Goal: Information Seeking & Learning: Learn about a topic

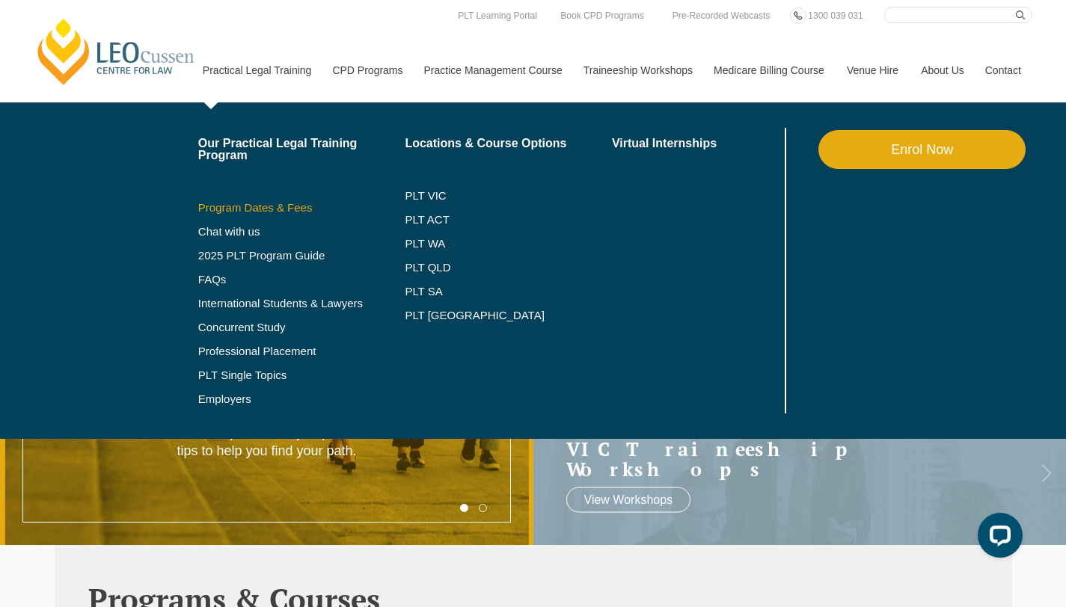
click at [288, 203] on link "Program Dates & Fees" at bounding box center [301, 208] width 207 height 12
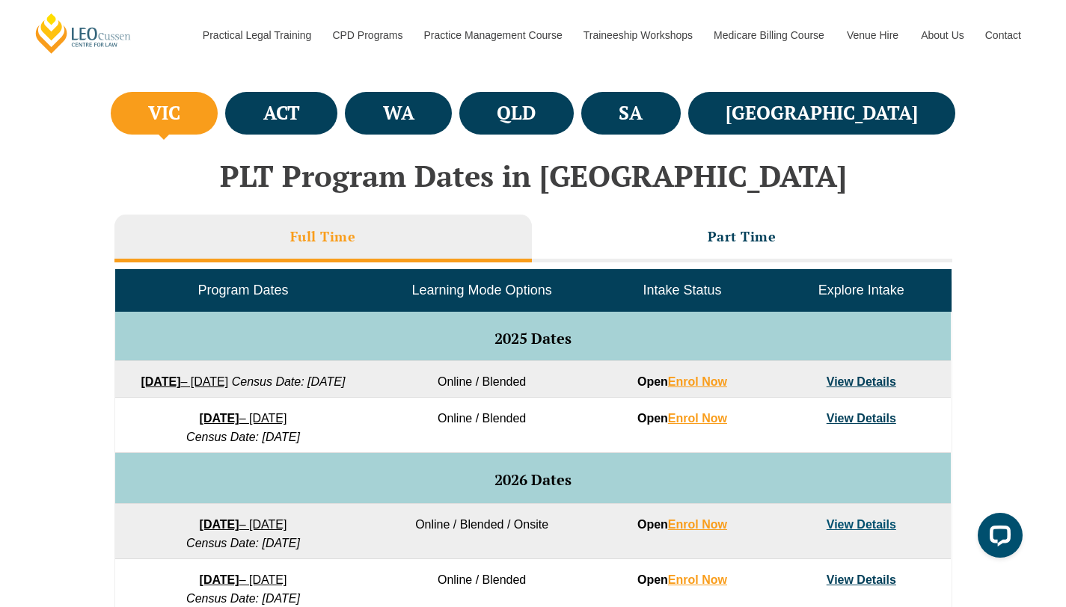
scroll to position [539, 0]
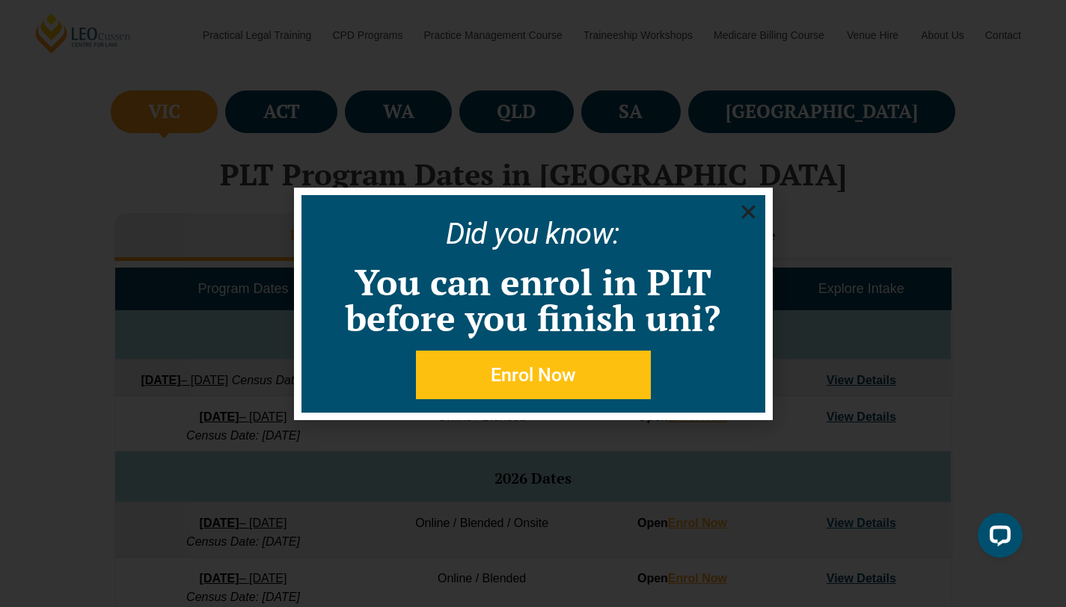
click at [747, 207] on icon "Close" at bounding box center [748, 212] width 19 height 19
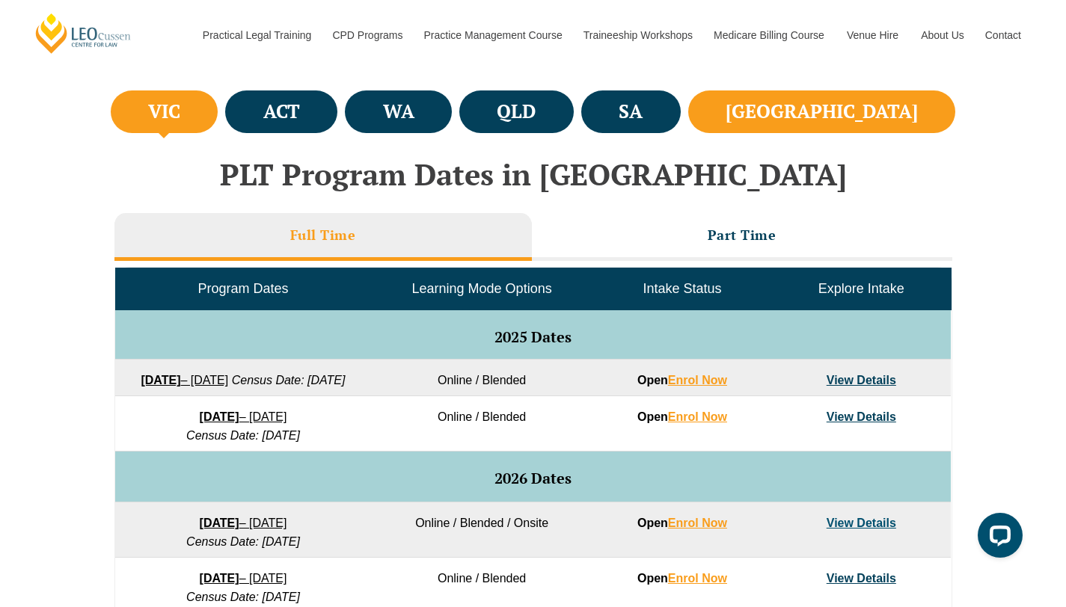
click at [883, 110] on h4 "NSW" at bounding box center [822, 111] width 192 height 25
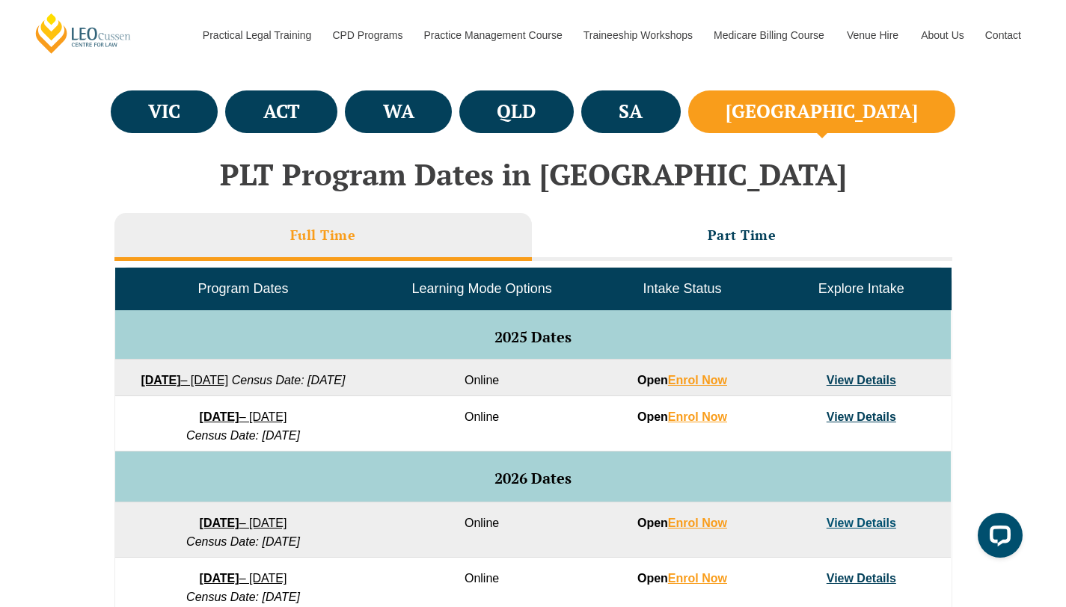
click at [868, 110] on h4 "[GEOGRAPHIC_DATA]" at bounding box center [822, 111] width 192 height 25
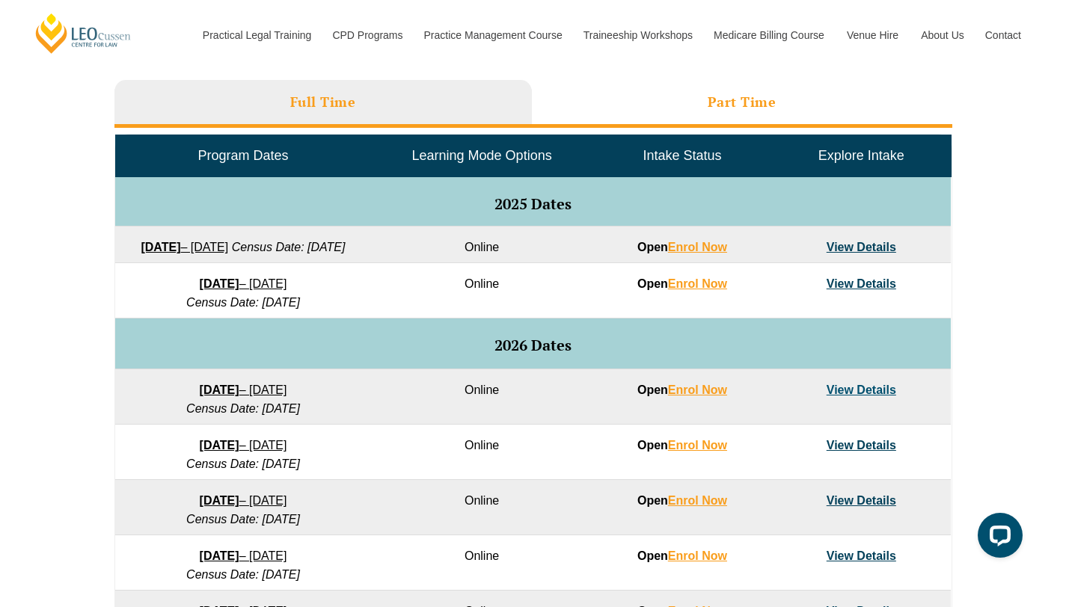
scroll to position [688, 0]
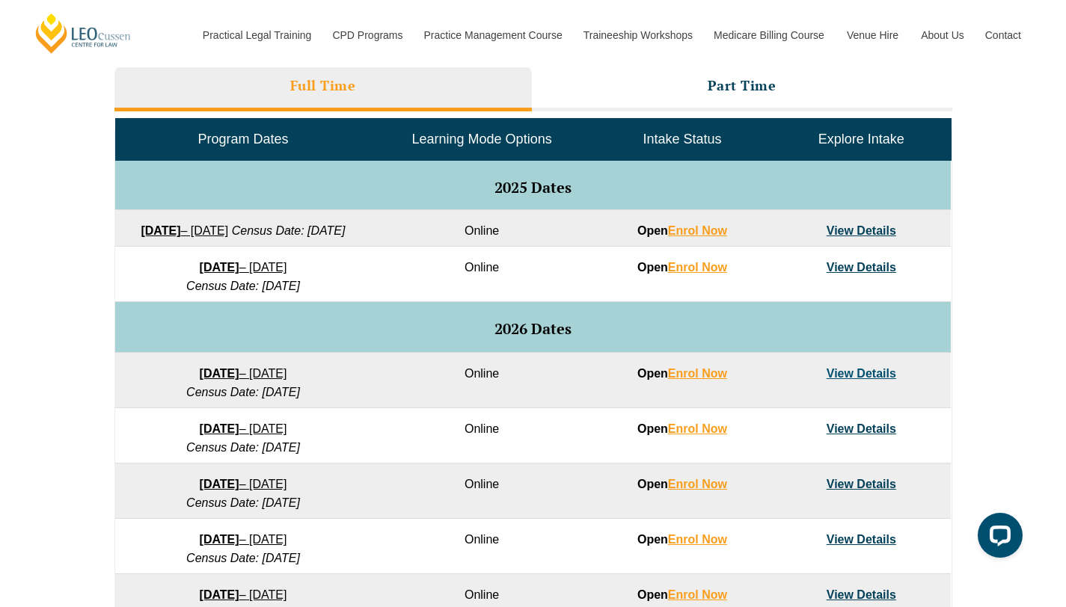
click at [857, 274] on link "View Details" at bounding box center [862, 267] width 70 height 13
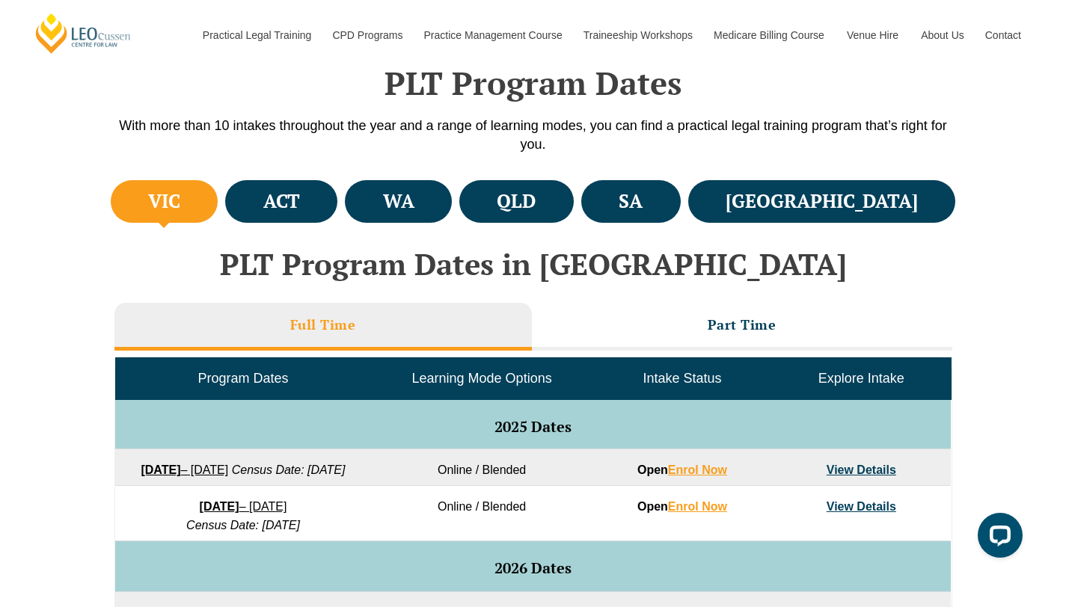
scroll to position [465, 0]
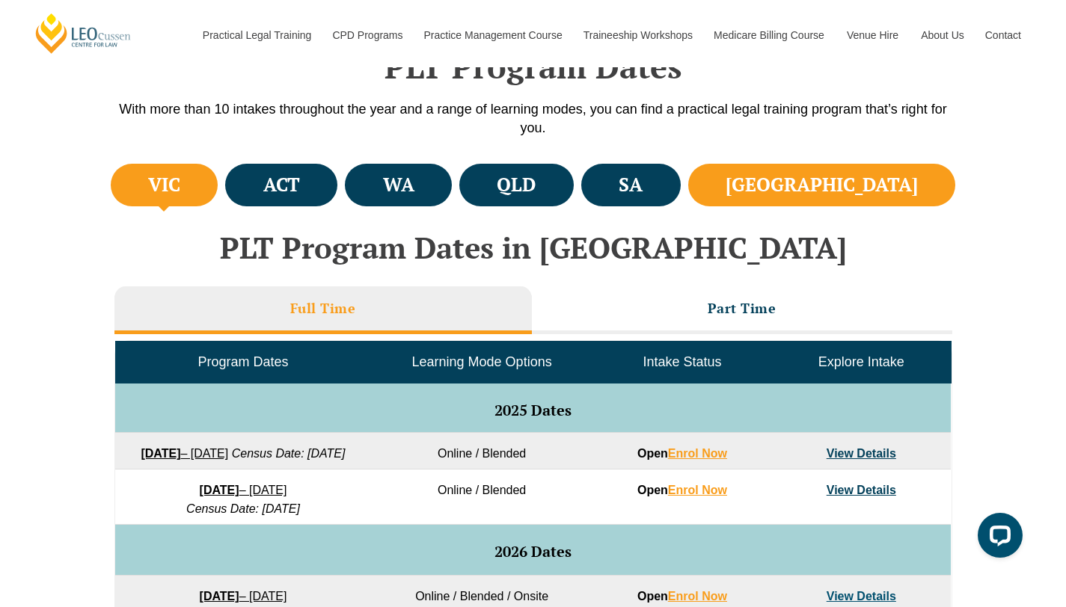
click at [871, 175] on h4 "NSW" at bounding box center [822, 185] width 192 height 25
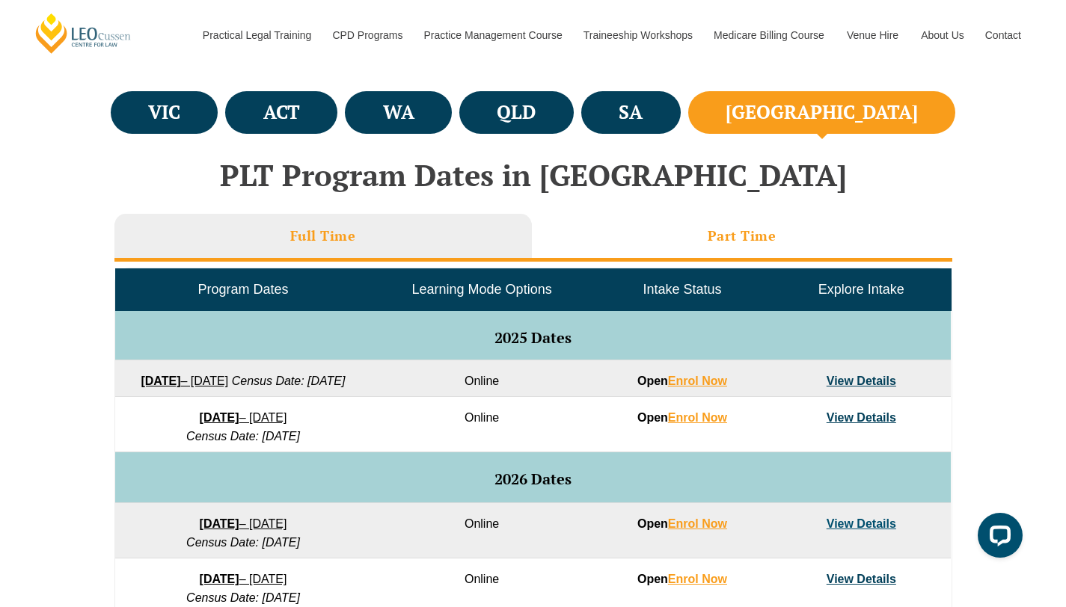
scroll to position [573, 0]
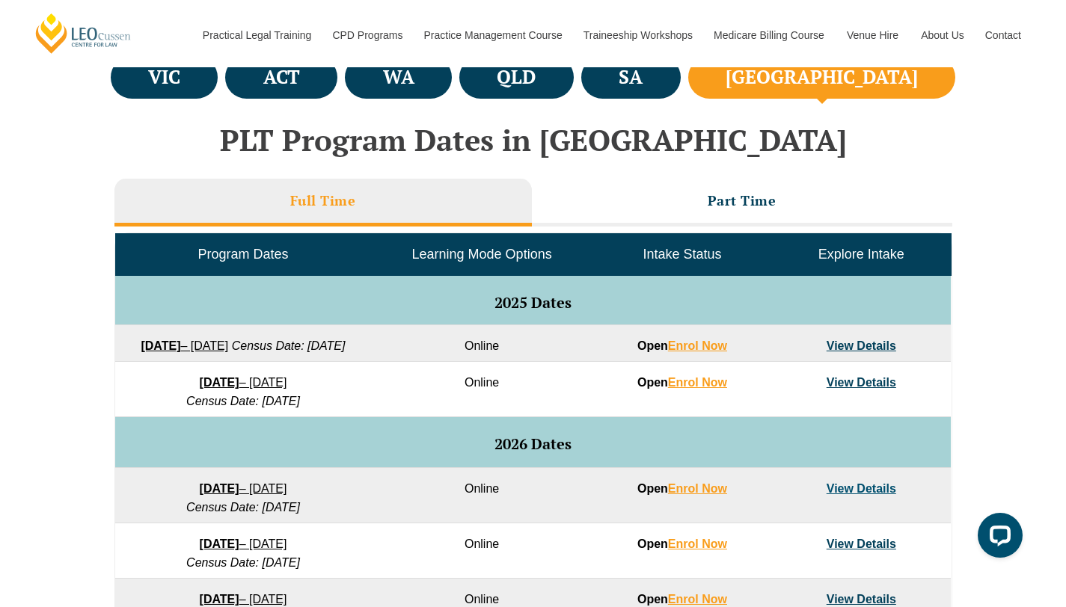
click at [865, 343] on link "View Details" at bounding box center [862, 346] width 70 height 13
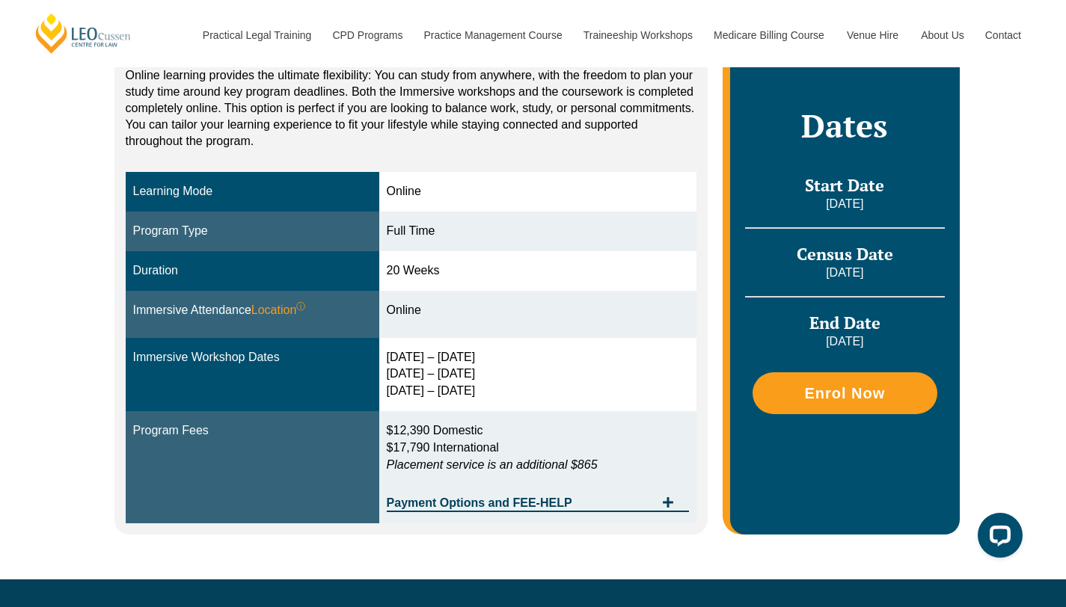
scroll to position [328, 0]
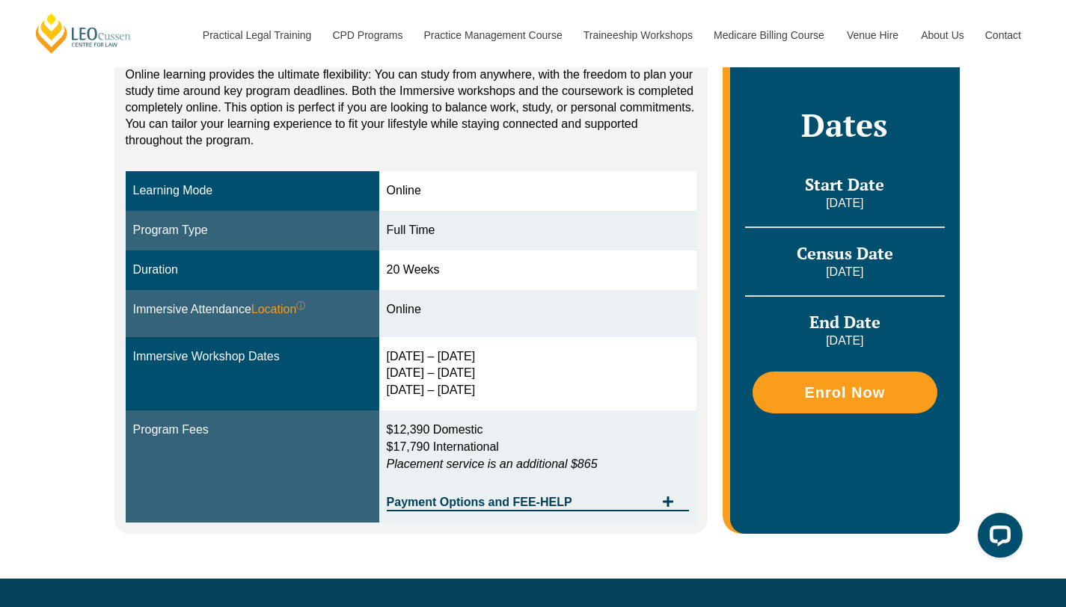
click at [607, 376] on div "30 Sep – 3 Oct 2025 10 – 12 Dec 2025 11 – 13 Feb 2026" at bounding box center [538, 375] width 303 height 52
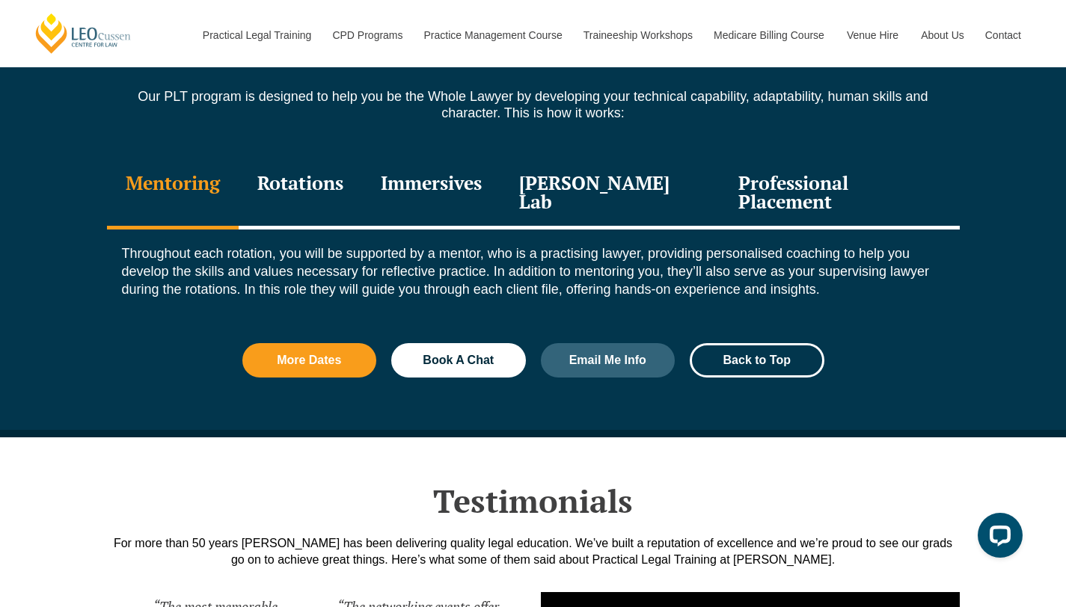
scroll to position [1655, 0]
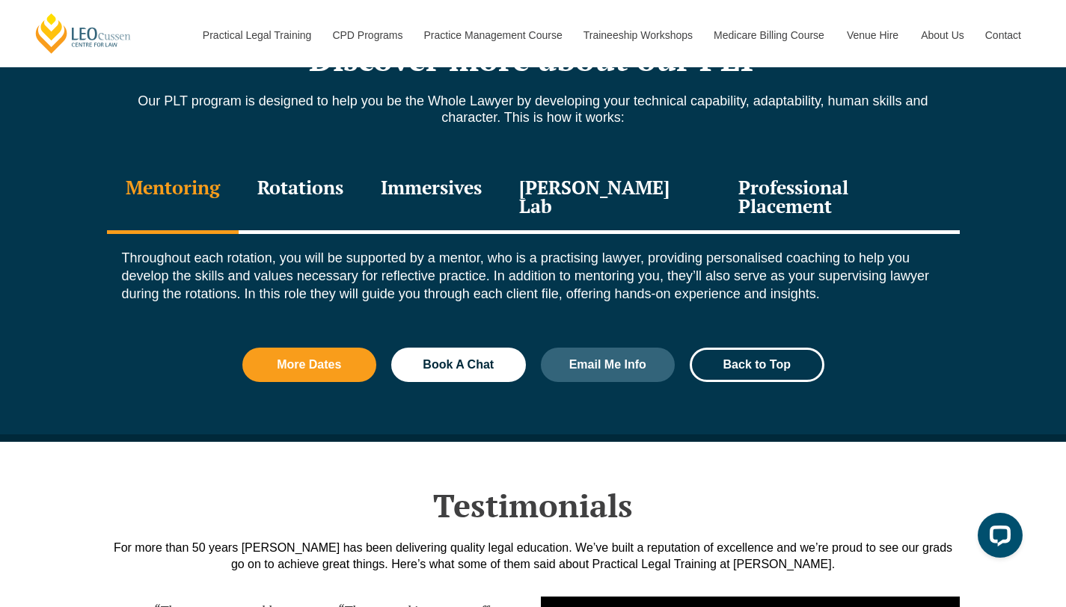
click at [328, 197] on div "Rotations" at bounding box center [300, 198] width 123 height 71
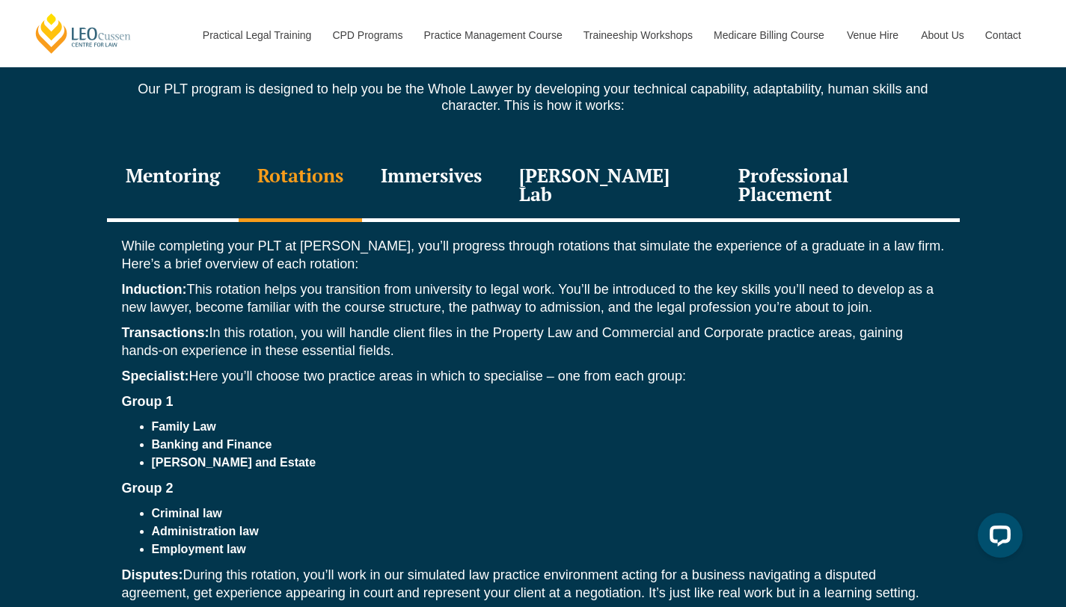
scroll to position [1668, 0]
click at [468, 173] on div "Immersives" at bounding box center [431, 185] width 138 height 71
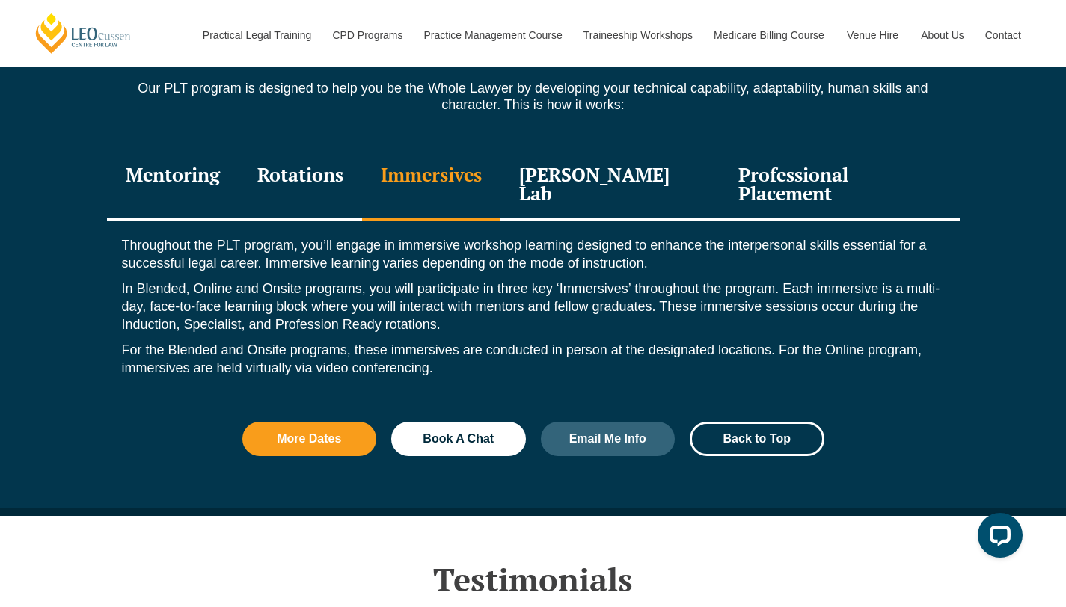
click at [619, 183] on div "Leo Justice Lab" at bounding box center [610, 185] width 220 height 71
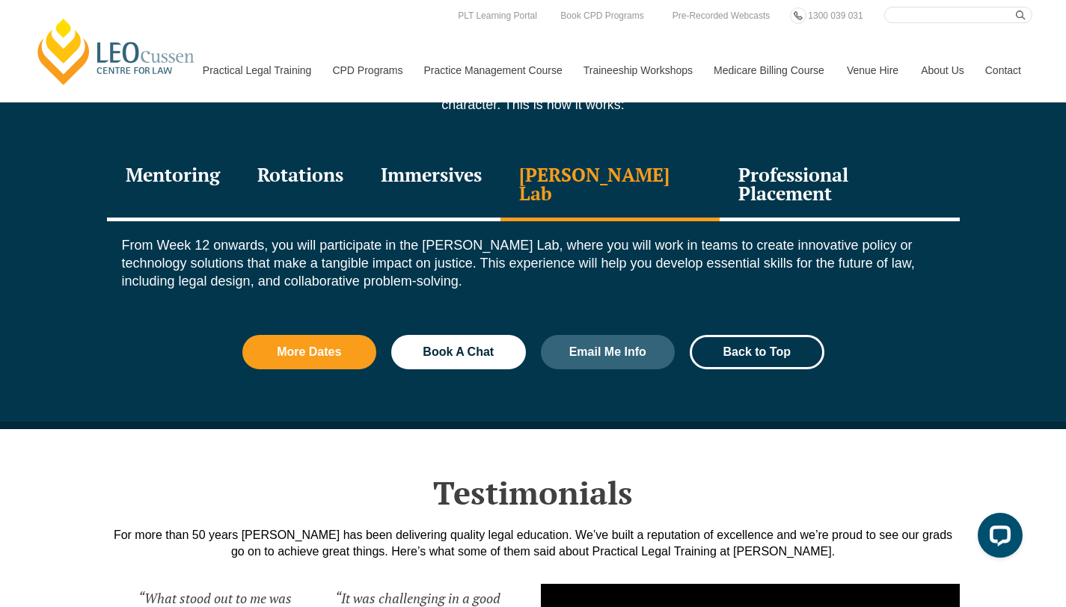
click at [816, 168] on div "Professional Placement" at bounding box center [839, 185] width 239 height 71
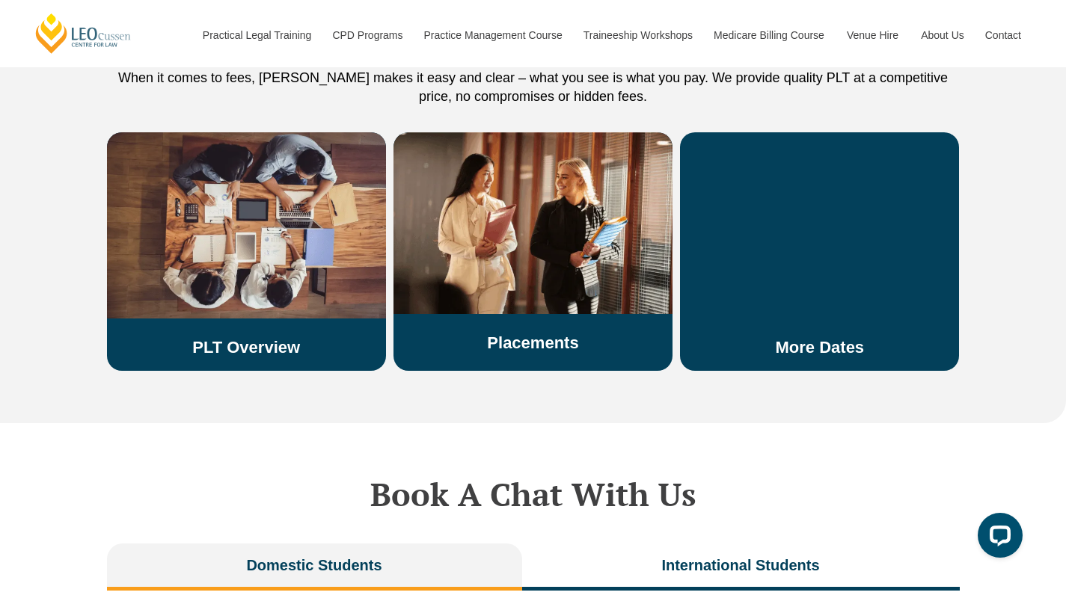
scroll to position [2643, 0]
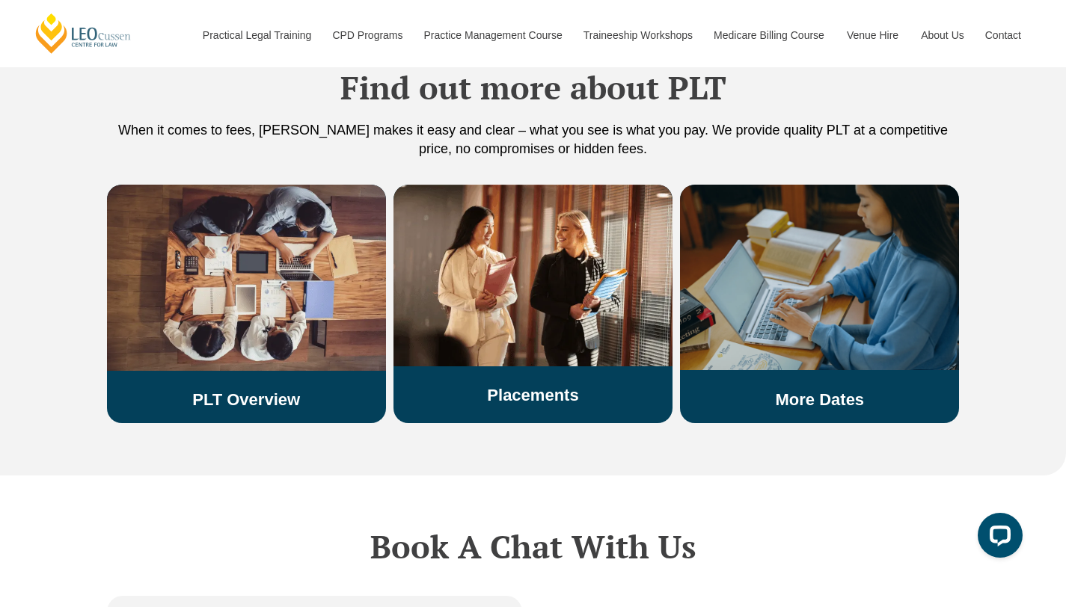
click at [789, 275] on img at bounding box center [819, 278] width 279 height 186
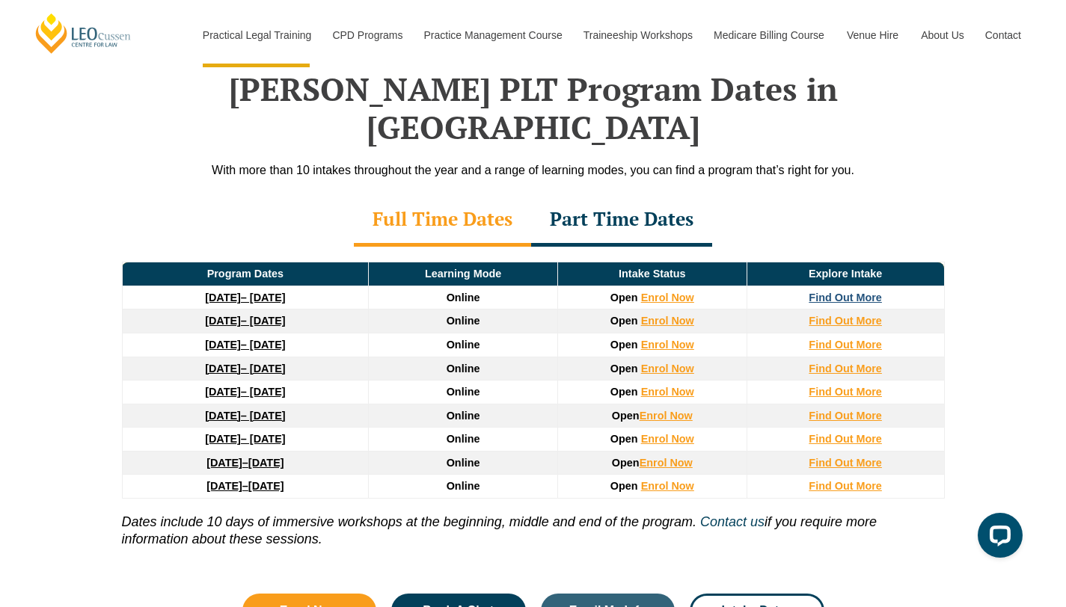
click at [836, 292] on strong "Find Out More" at bounding box center [845, 298] width 73 height 12
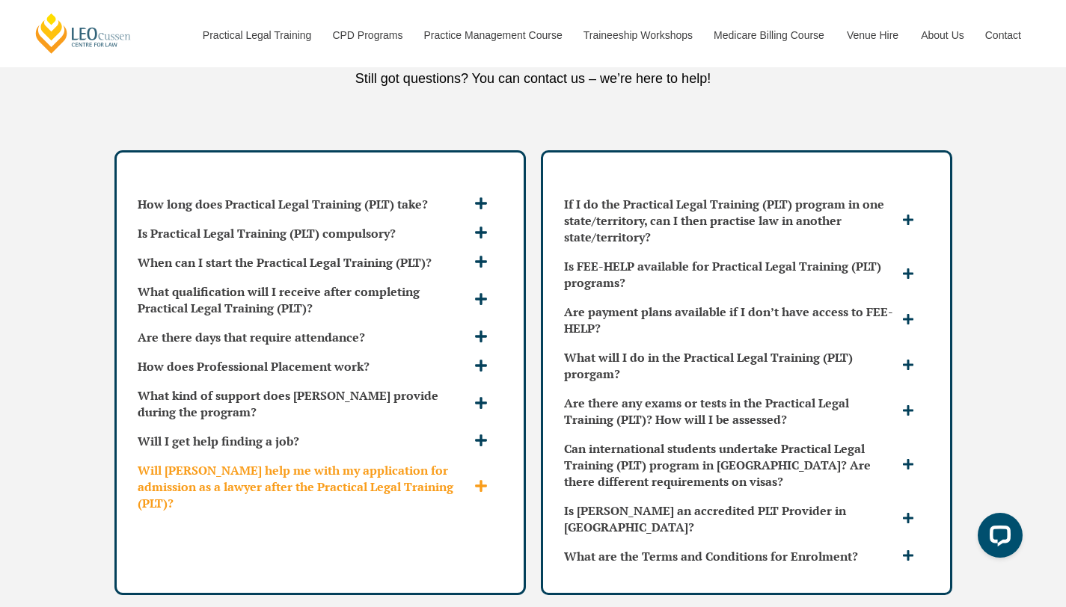
scroll to position [3926, 0]
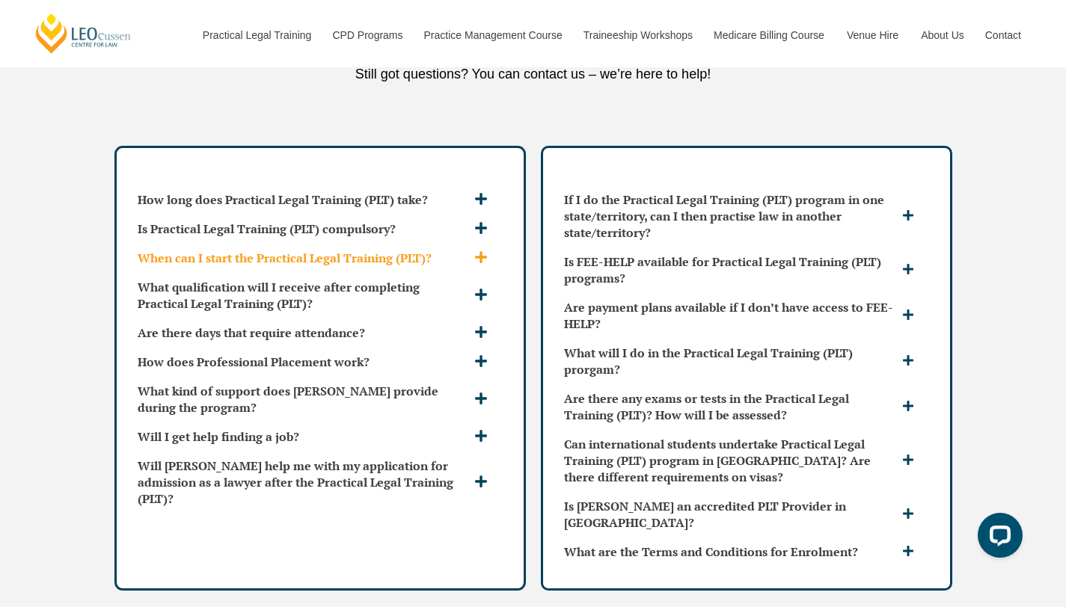
click at [481, 251] on icon at bounding box center [480, 257] width 13 height 13
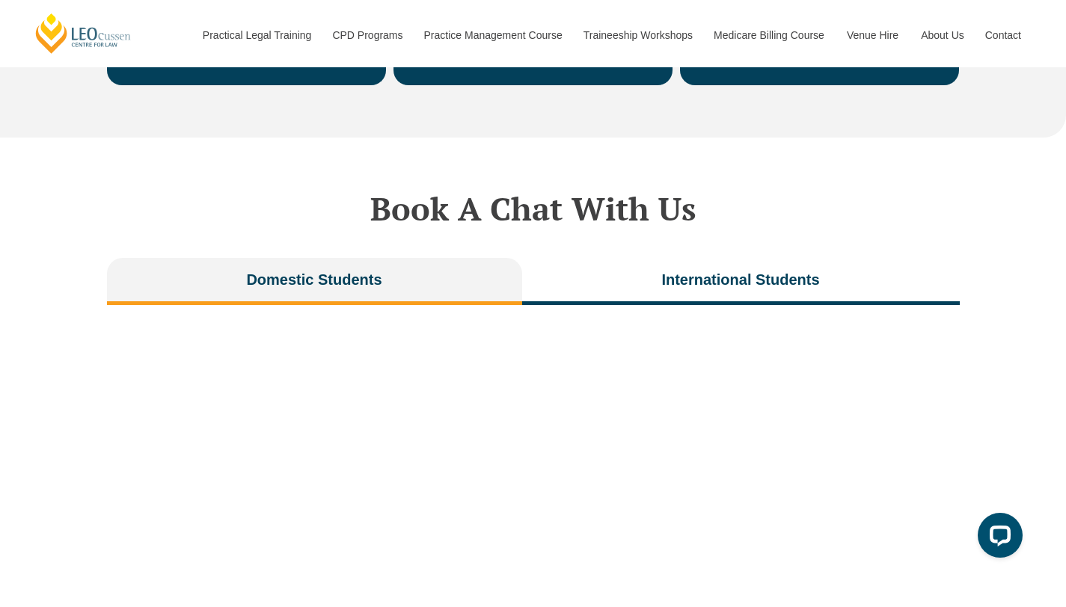
scroll to position [2890, 0]
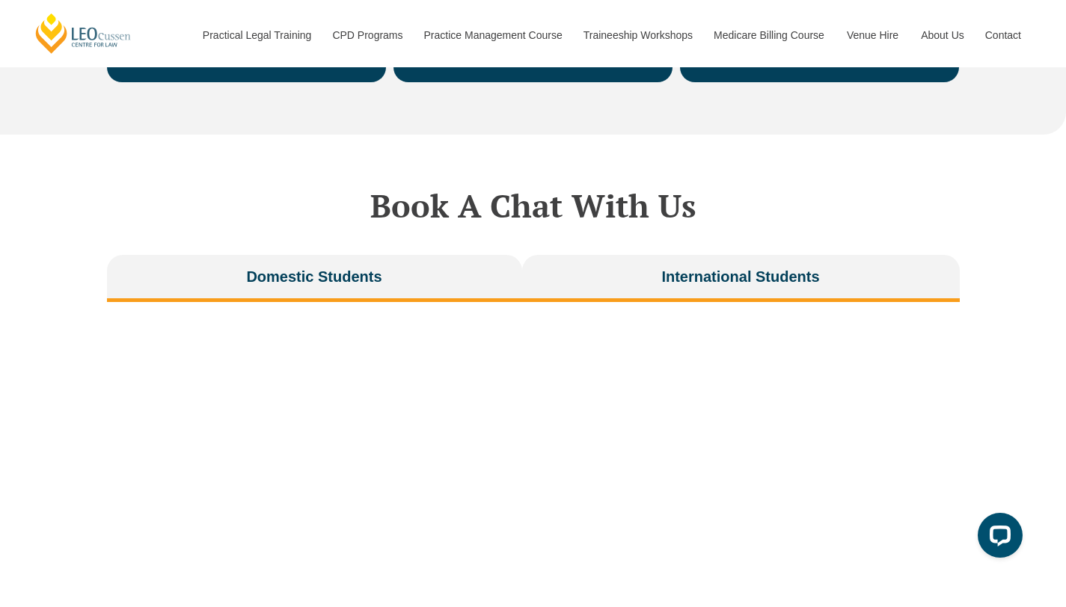
click at [734, 266] on span "International Students" at bounding box center [740, 276] width 158 height 21
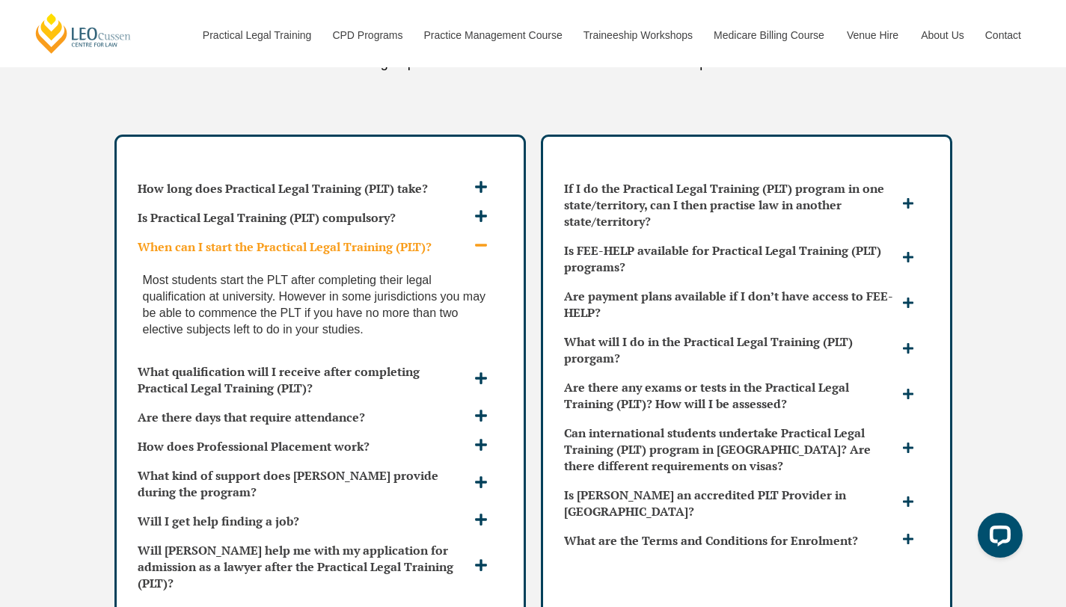
scroll to position [3961, 0]
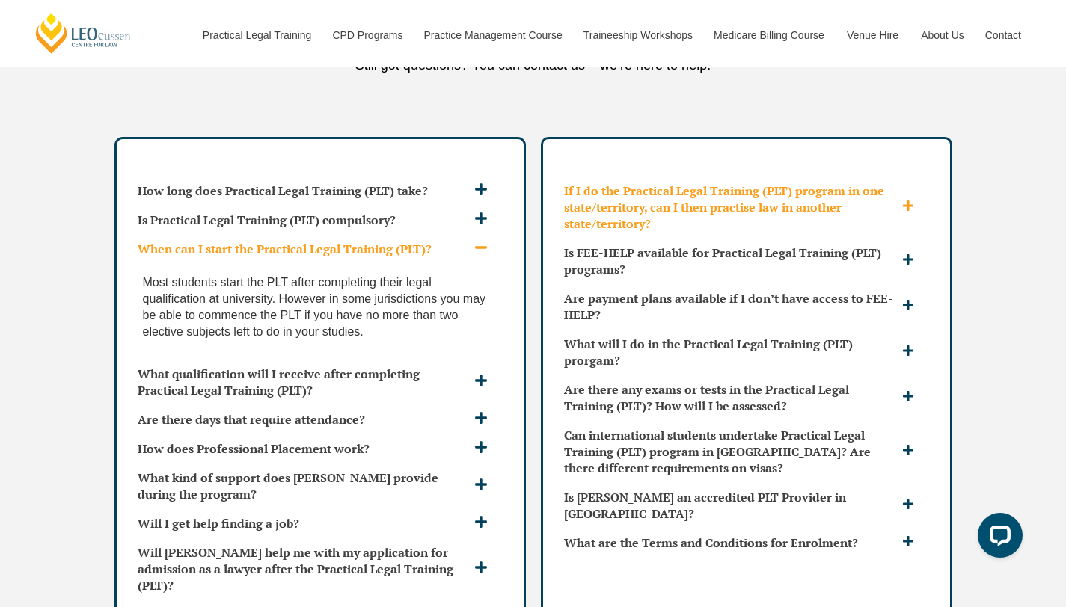
click at [905, 177] on div "If I do the Practical Legal Training (PLT) program in one state/territory, can …" at bounding box center [746, 207] width 377 height 61
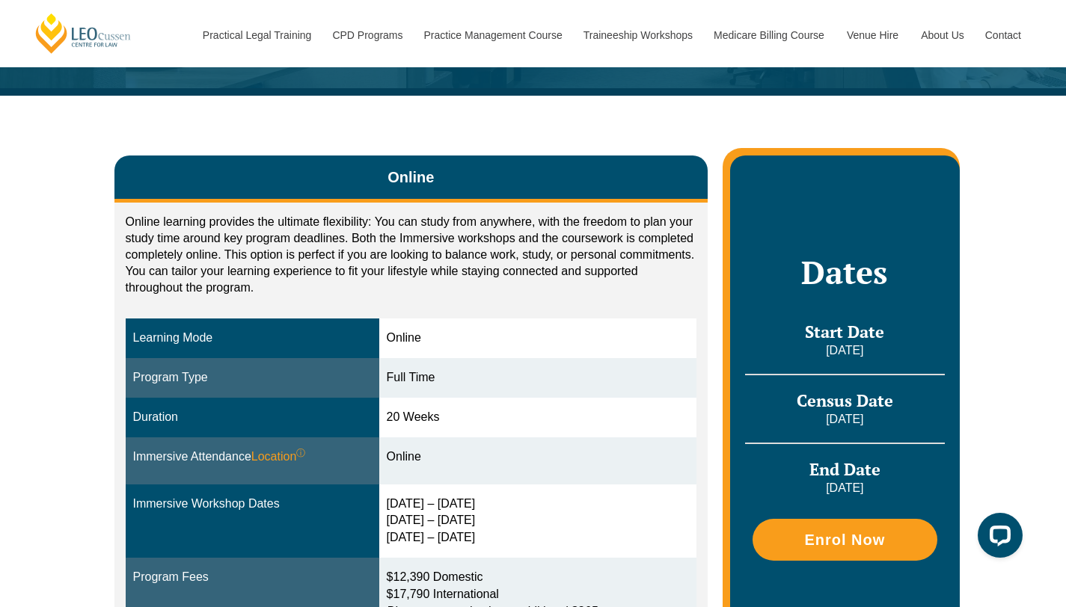
scroll to position [0, 0]
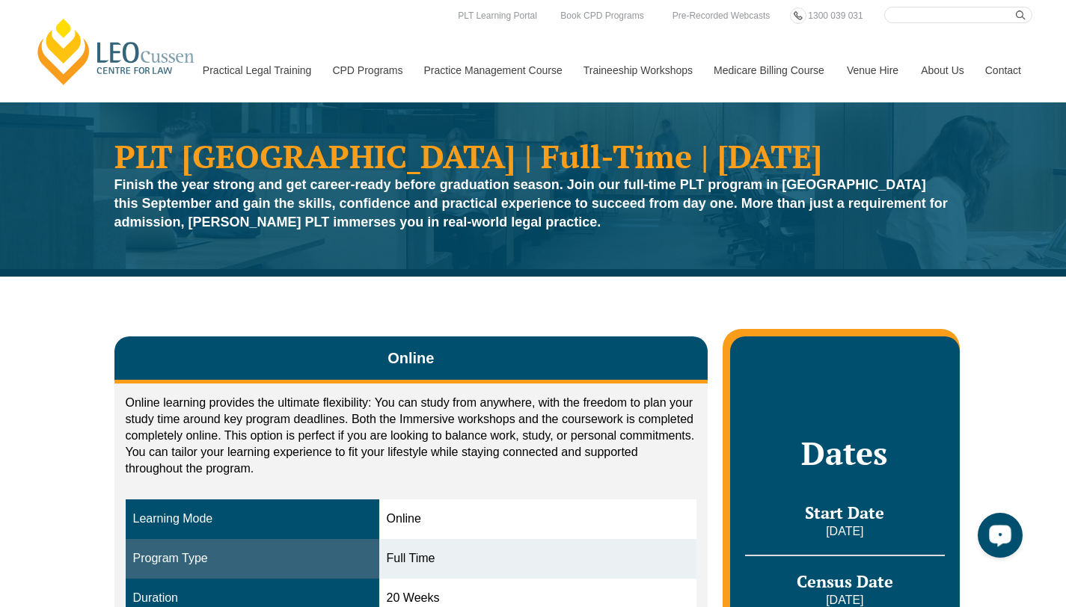
click at [1013, 533] on button "Open LiveChat chat widget" at bounding box center [1000, 535] width 45 height 45
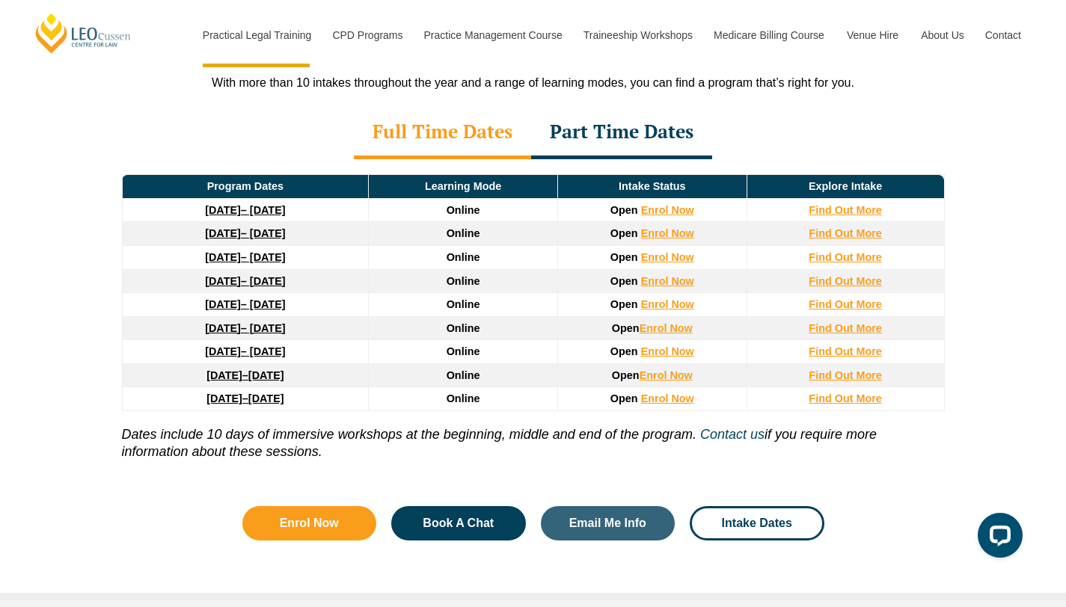
scroll to position [2251, 0]
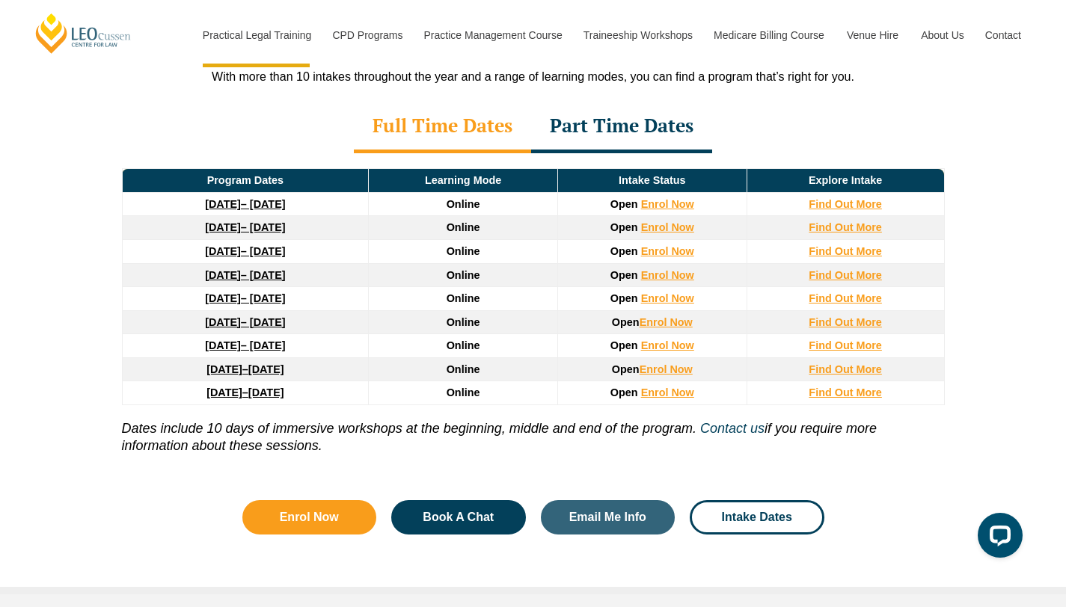
click at [604, 101] on div "Part Time Dates" at bounding box center [621, 127] width 181 height 52
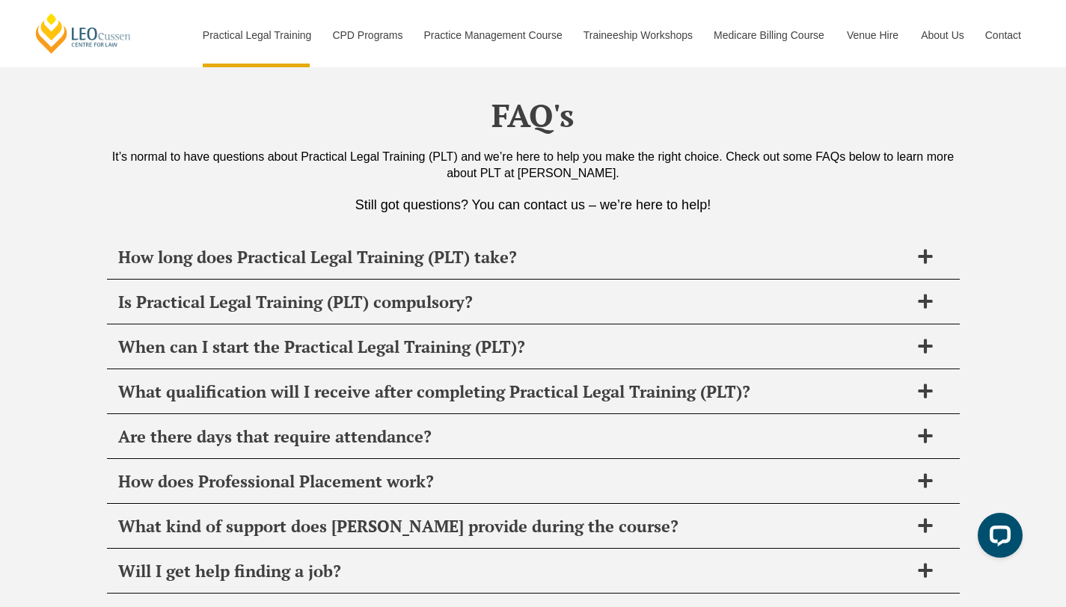
scroll to position [7302, 0]
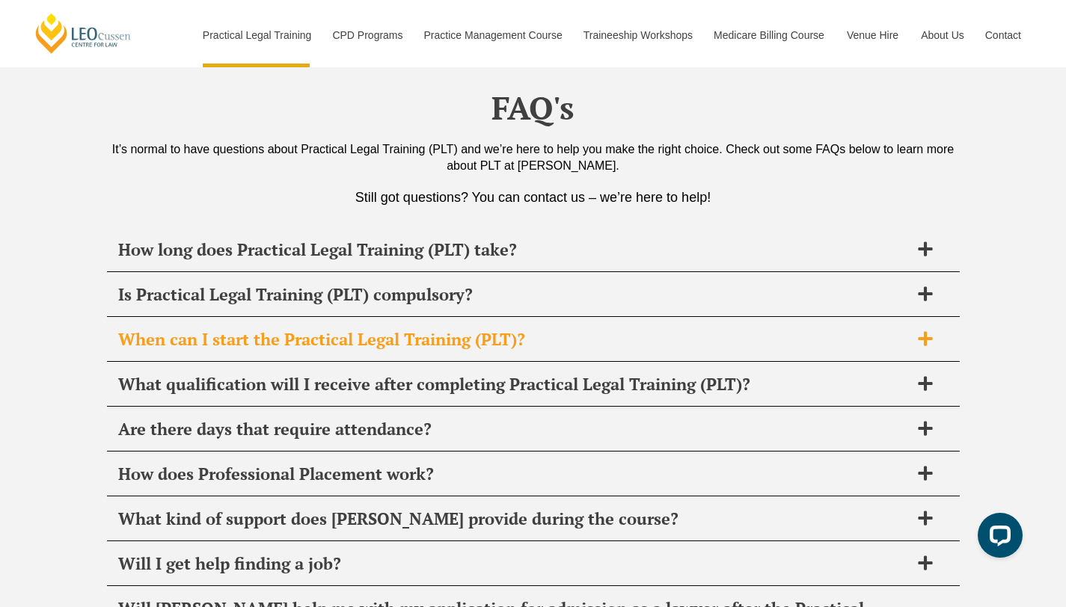
click at [744, 329] on span "When can I start the Practical Legal Training (PLT)?" at bounding box center [513, 339] width 791 height 21
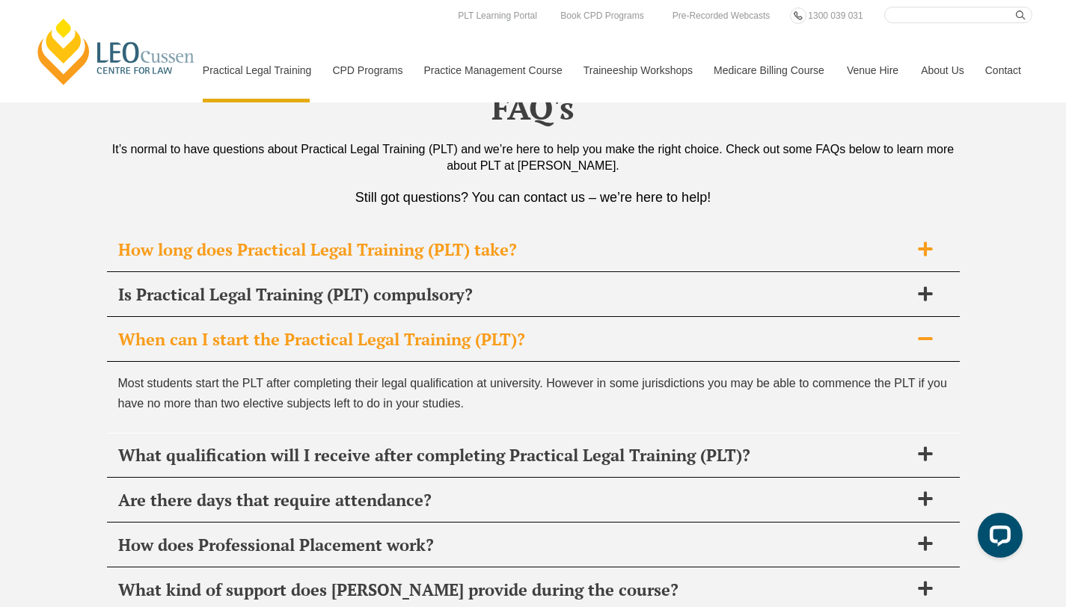
click at [794, 228] on div "How long does Practical Legal Training (PLT) take?" at bounding box center [533, 250] width 853 height 44
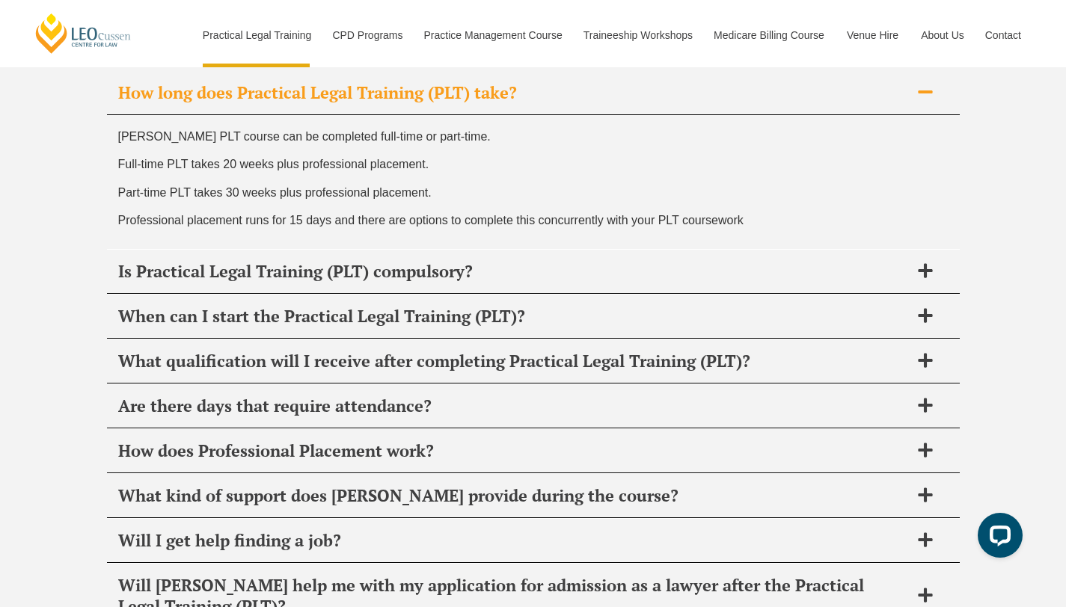
scroll to position [7464, 0]
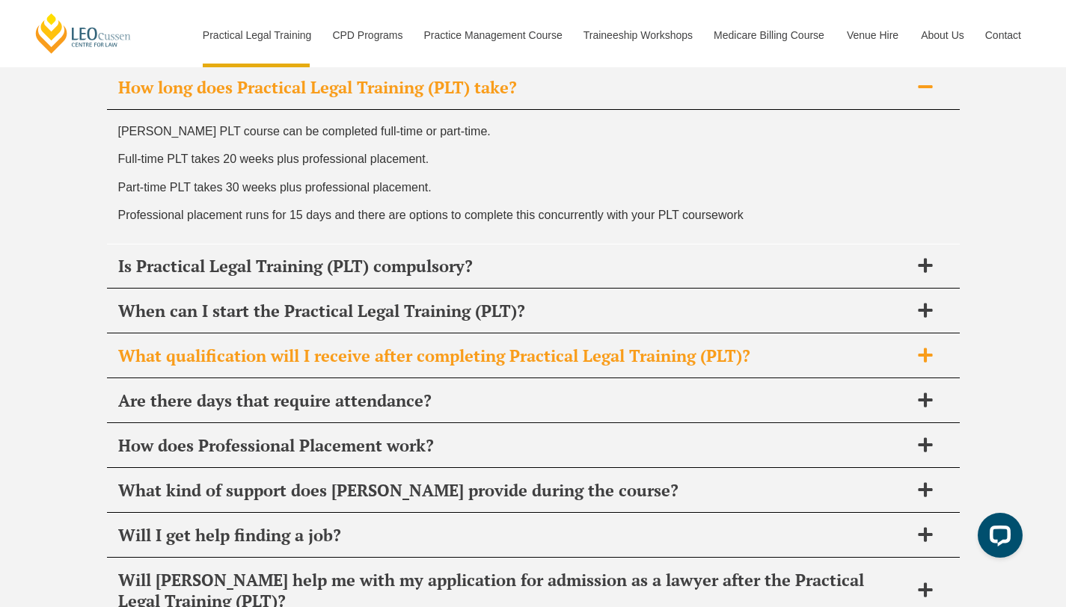
click at [836, 346] on span "What qualification will I receive after completing Practical Legal Training (PL…" at bounding box center [513, 356] width 791 height 21
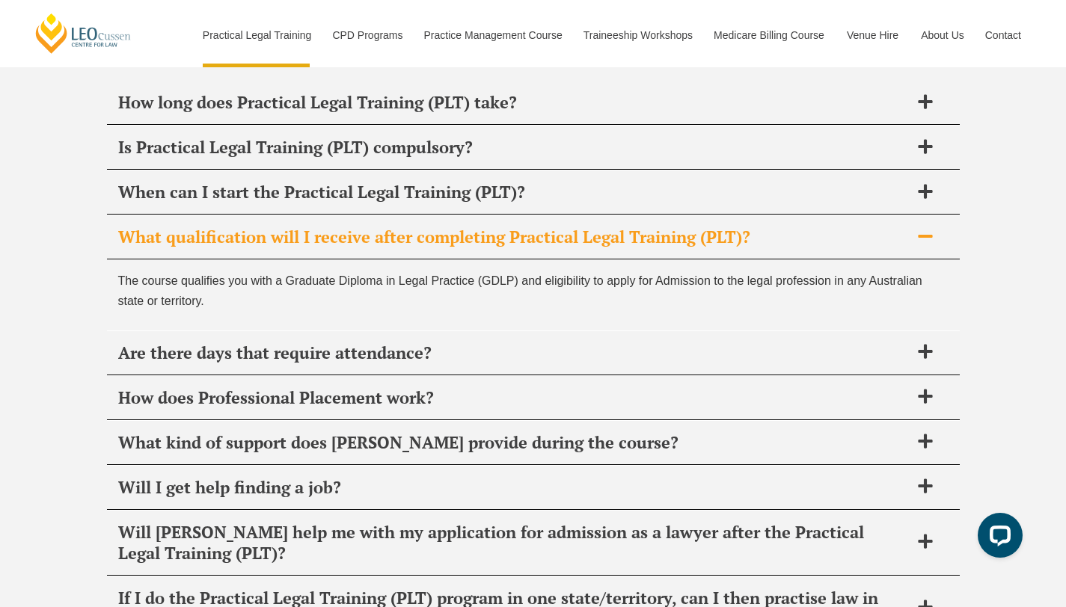
scroll to position [7451, 0]
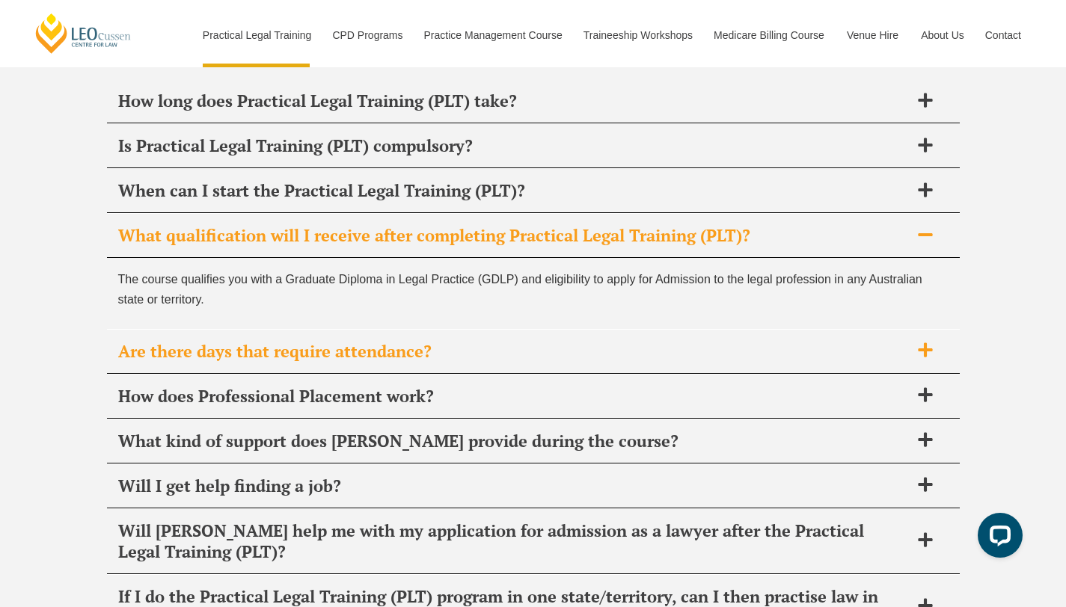
click at [836, 330] on div "Are there days that require attendance?" at bounding box center [533, 352] width 853 height 44
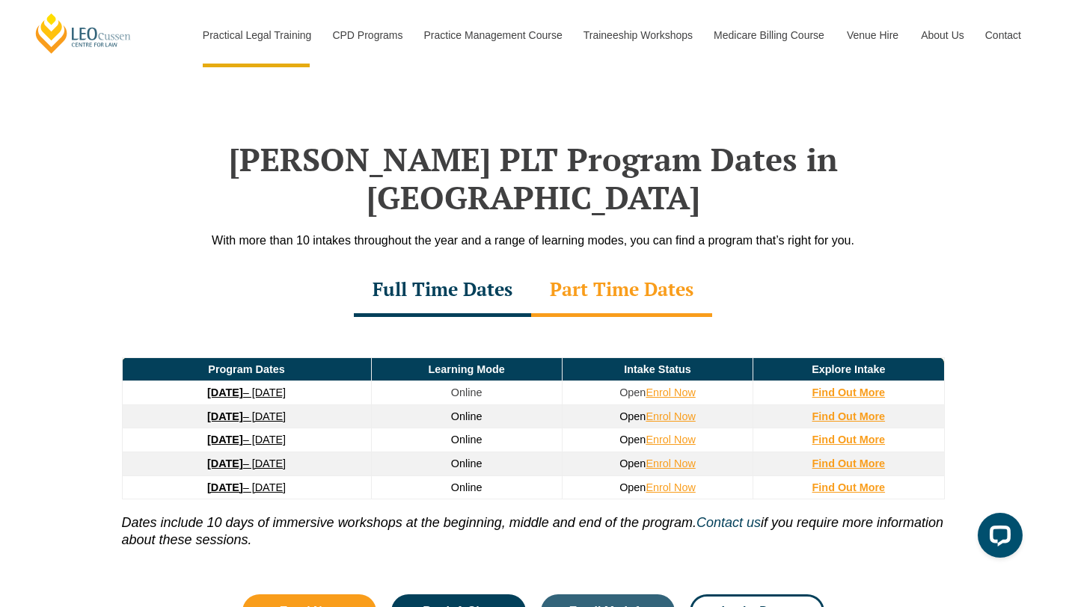
scroll to position [2083, 0]
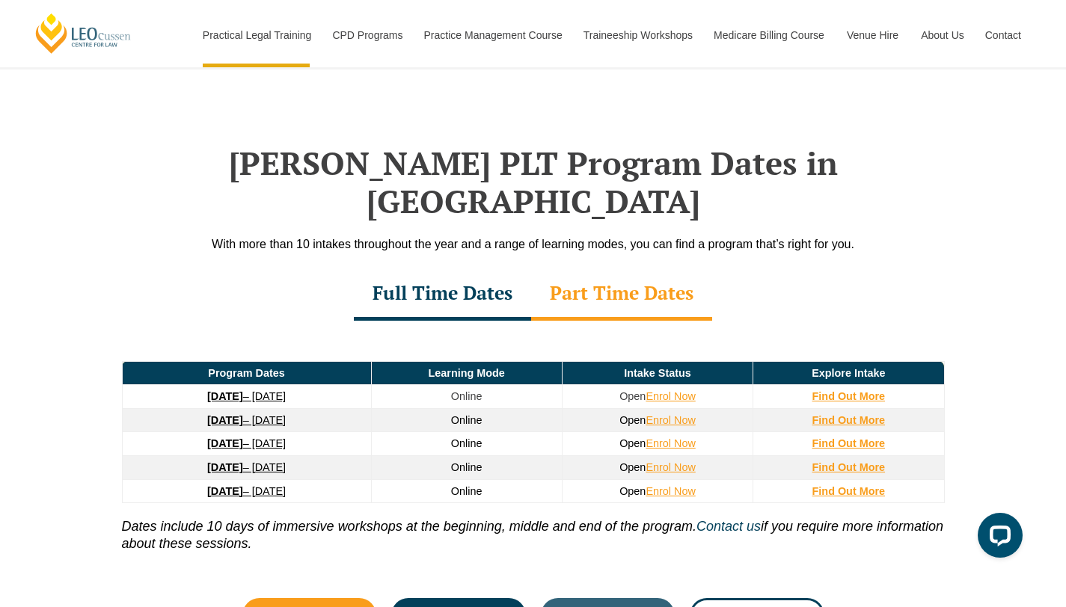
click at [488, 269] on div "Full Time Dates" at bounding box center [442, 295] width 177 height 52
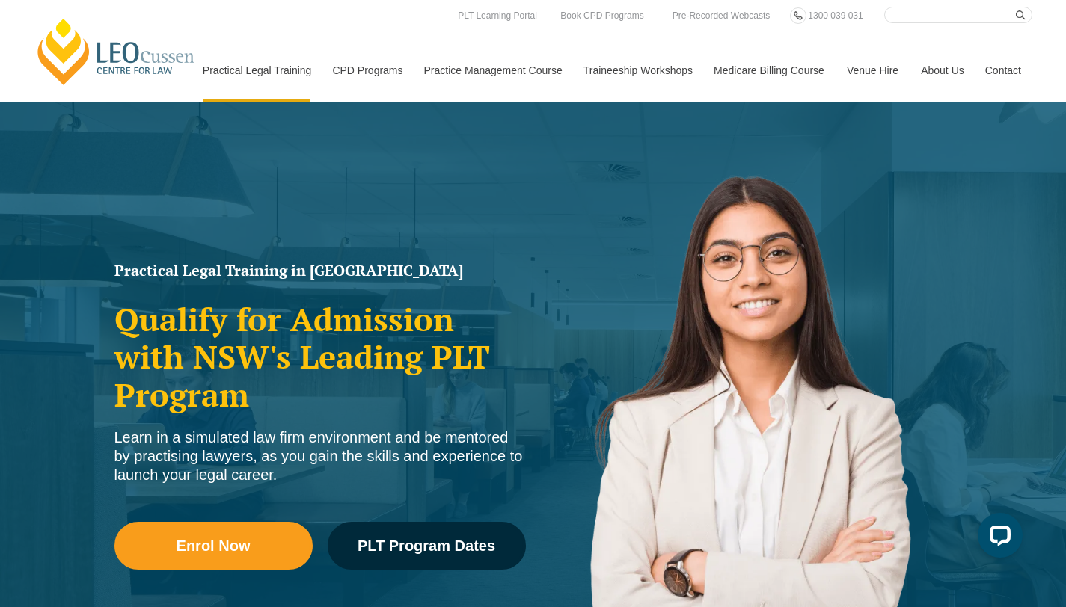
scroll to position [0, 0]
